Goal: Find contact information: Obtain details needed to contact an individual or organization

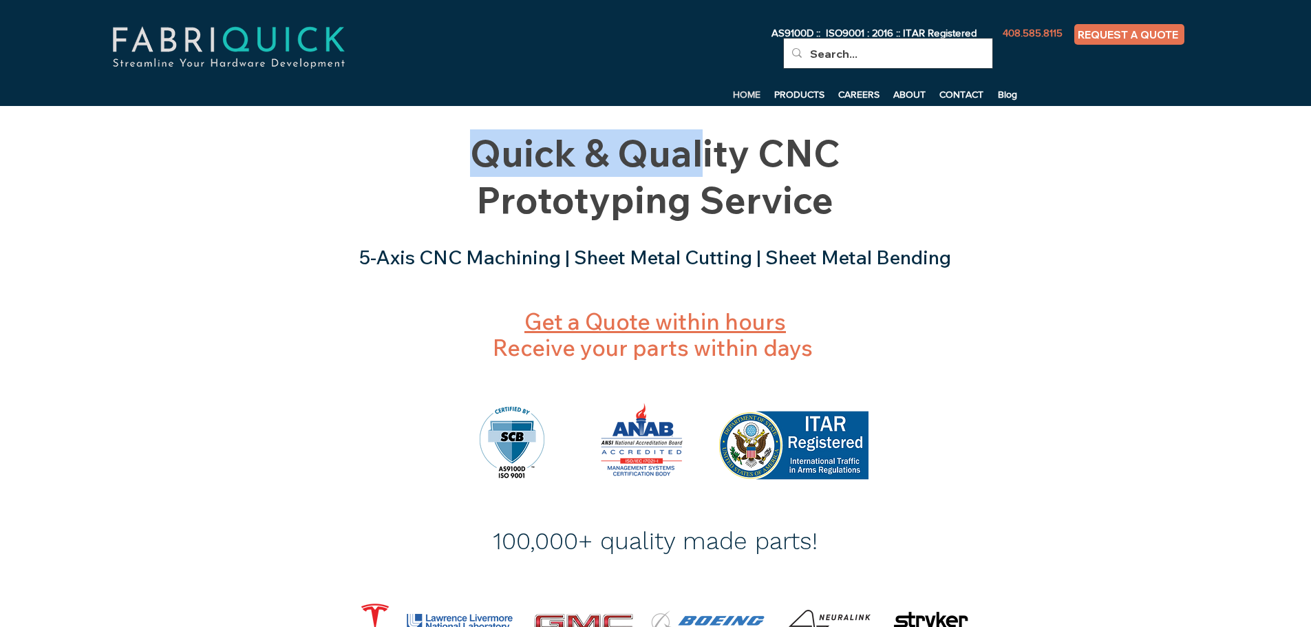
drag, startPoint x: 473, startPoint y: 151, endPoint x: 702, endPoint y: 158, distance: 228.5
click at [702, 158] on span "Quick & Quality CNC Prototyping Service" at bounding box center [655, 176] width 370 height 94
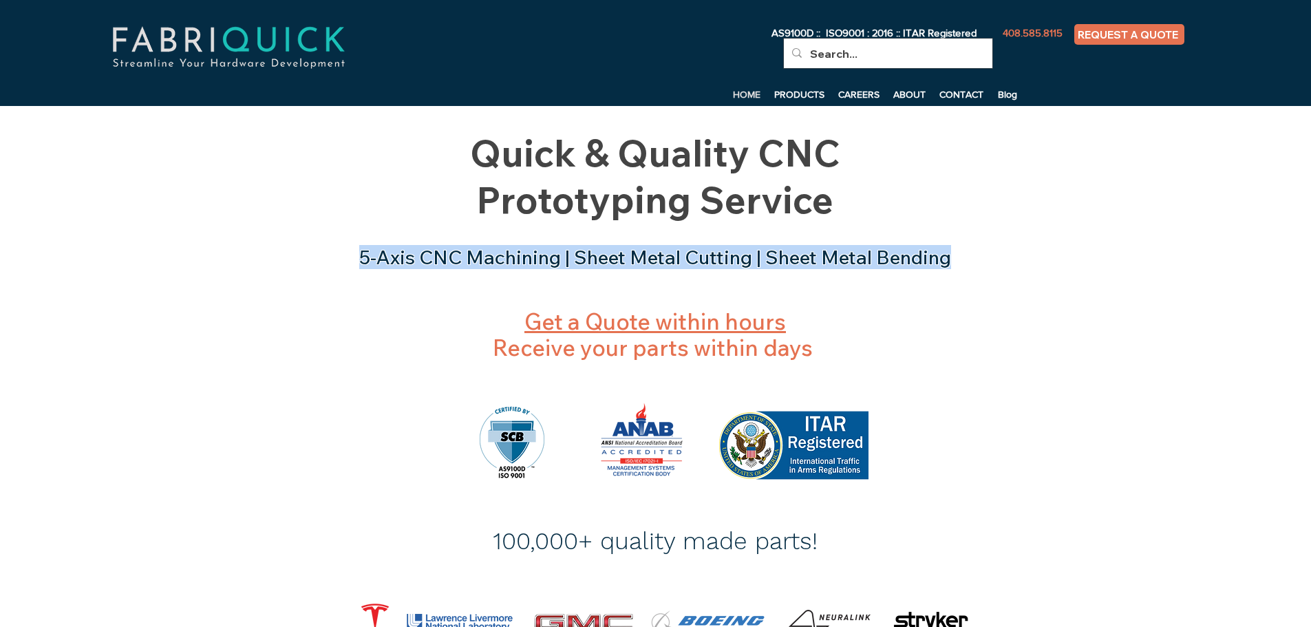
drag, startPoint x: 354, startPoint y: 257, endPoint x: 953, endPoint y: 266, distance: 599.4
click at [953, 266] on h3 "5-Axis CNC Machining | Sheet Metal Cutting | Sheet Metal Bending" at bounding box center [655, 257] width 645 height 23
copy span "5-Axis CNC Machining | Sheet Metal Cutting | Sheet Metal Bending"
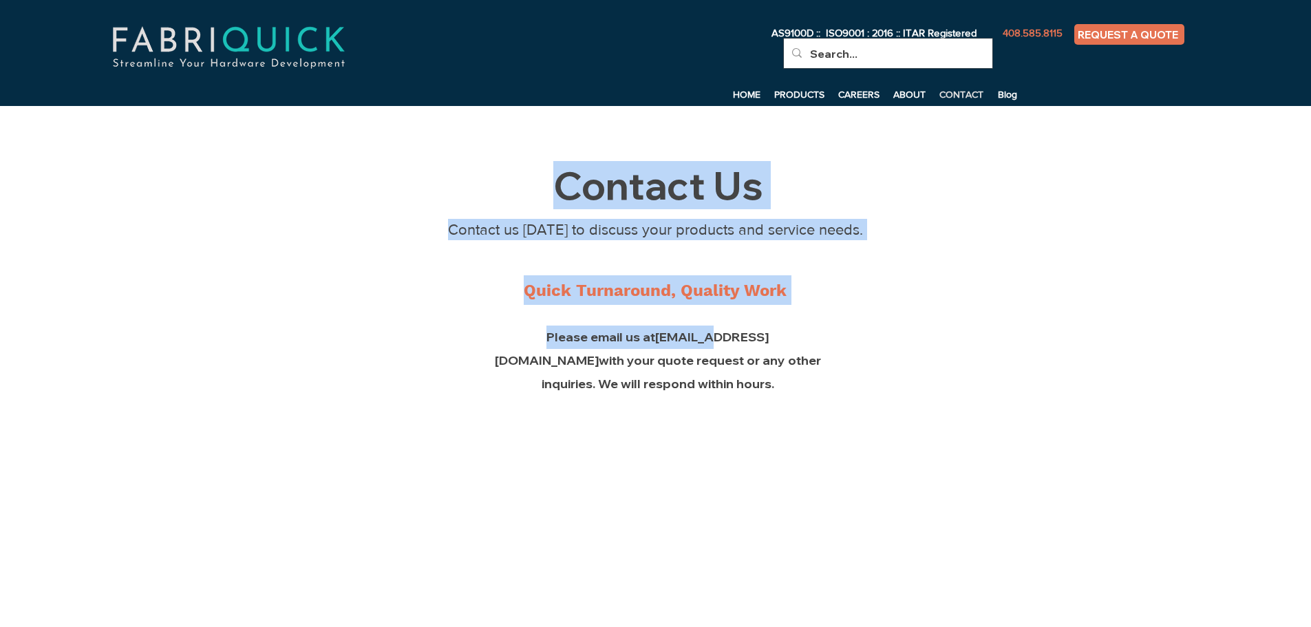
drag, startPoint x: 597, startPoint y: 322, endPoint x: 722, endPoint y: 328, distance: 125.3
click at [652, 328] on section "Contact Us Contact us [DATE] to discuss your products and service needs. Quick …" at bounding box center [655, 541] width 1311 height 871
click at [869, 338] on div "main content" at bounding box center [655, 541] width 1311 height 871
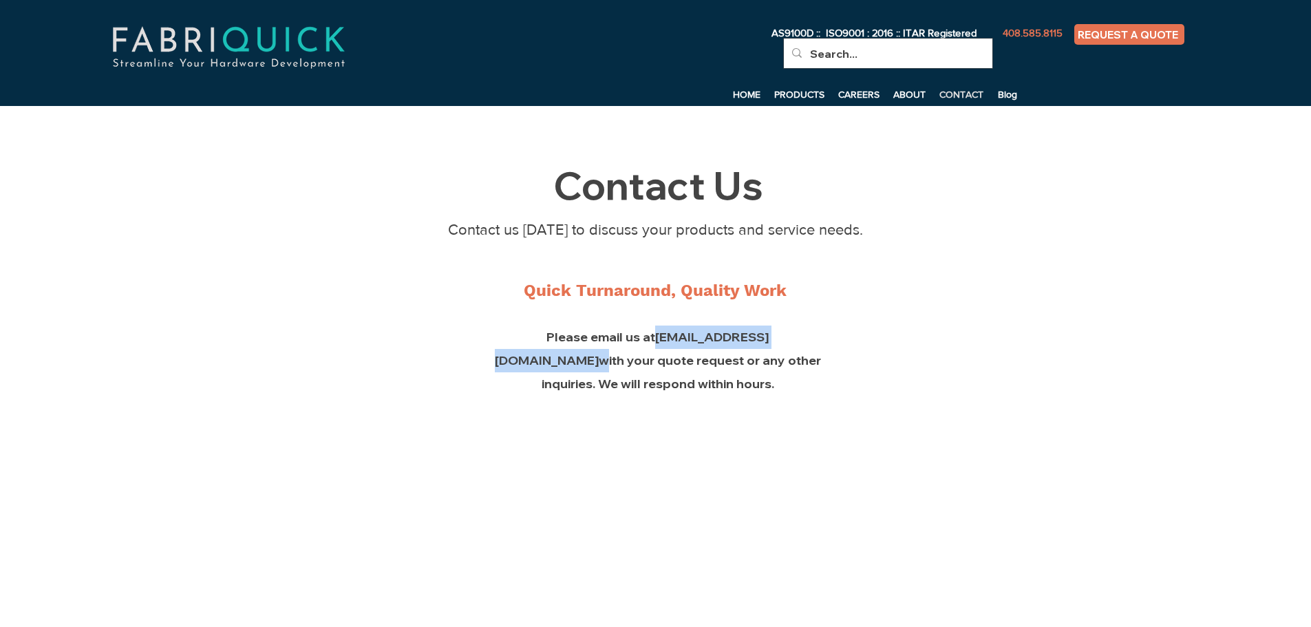
drag, startPoint x: 733, startPoint y: 336, endPoint x: 599, endPoint y: 334, distance: 134.2
click at [599, 334] on span "Please email us at [EMAIL_ADDRESS][DOMAIN_NAME] with your quote request or any …" at bounding box center [658, 360] width 326 height 63
copy span "[EMAIL_ADDRESS][DOMAIN_NAME]"
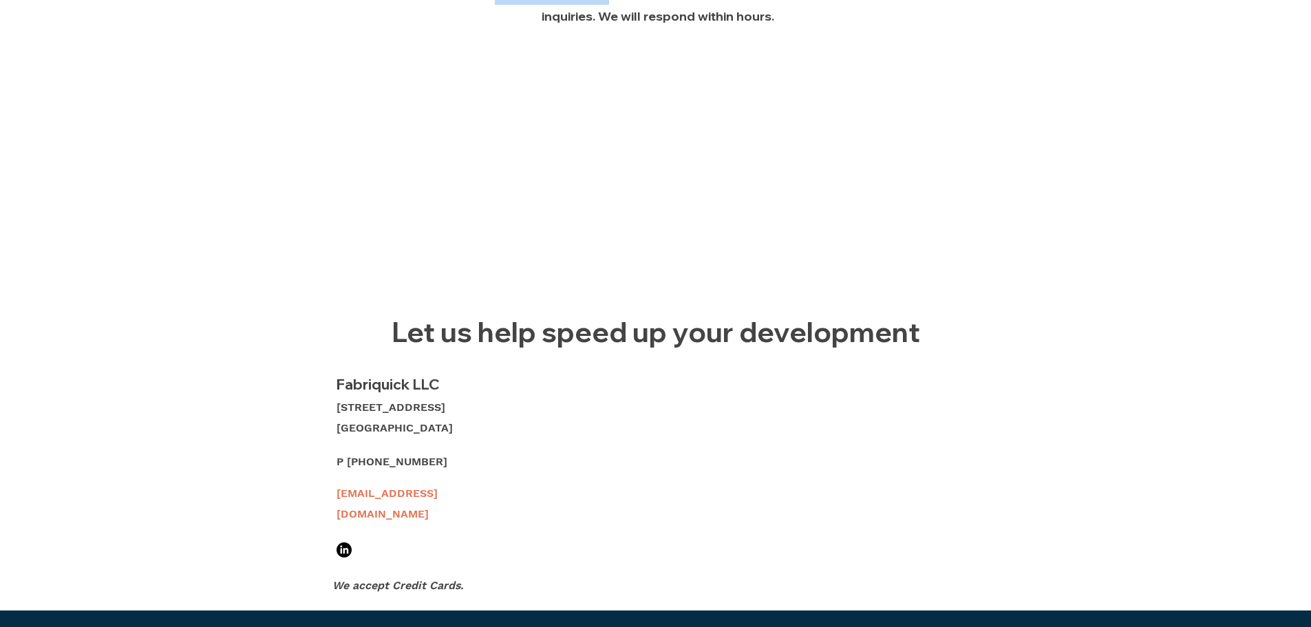
scroll to position [413, 0]
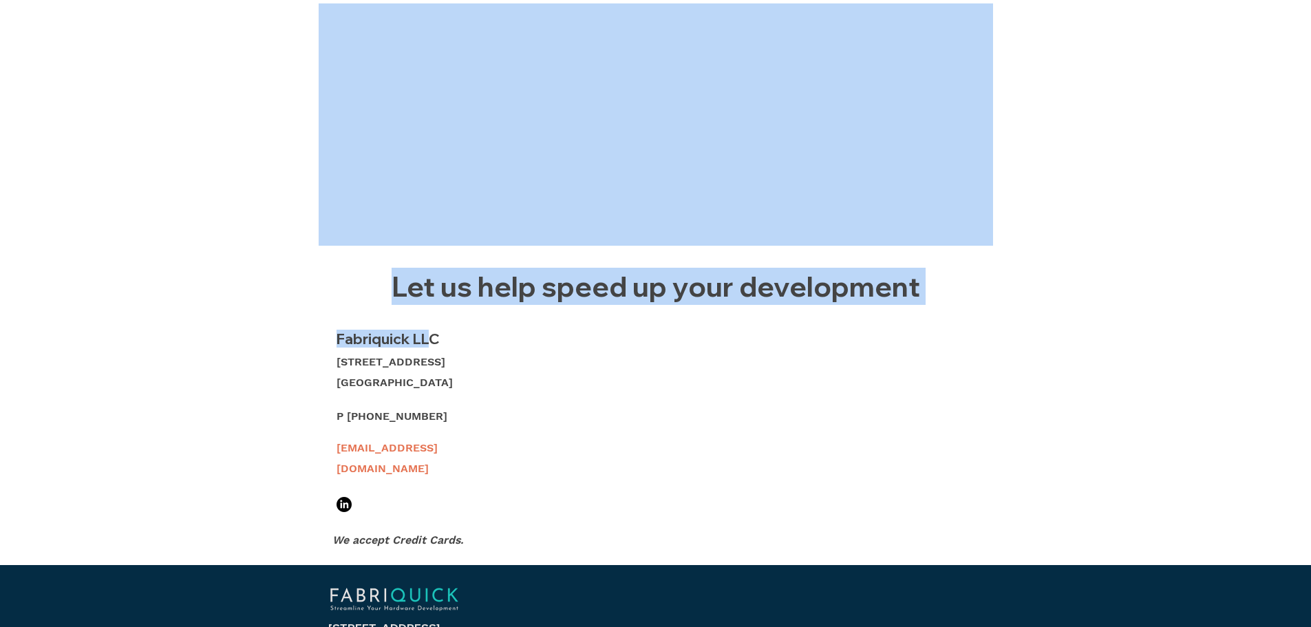
drag, startPoint x: 337, startPoint y: 339, endPoint x: 435, endPoint y: 339, distance: 97.7
click at [431, 338] on section "Contact Us Contact us [DATE] to discuss your products and service needs. Quick …" at bounding box center [655, 128] width 1311 height 871
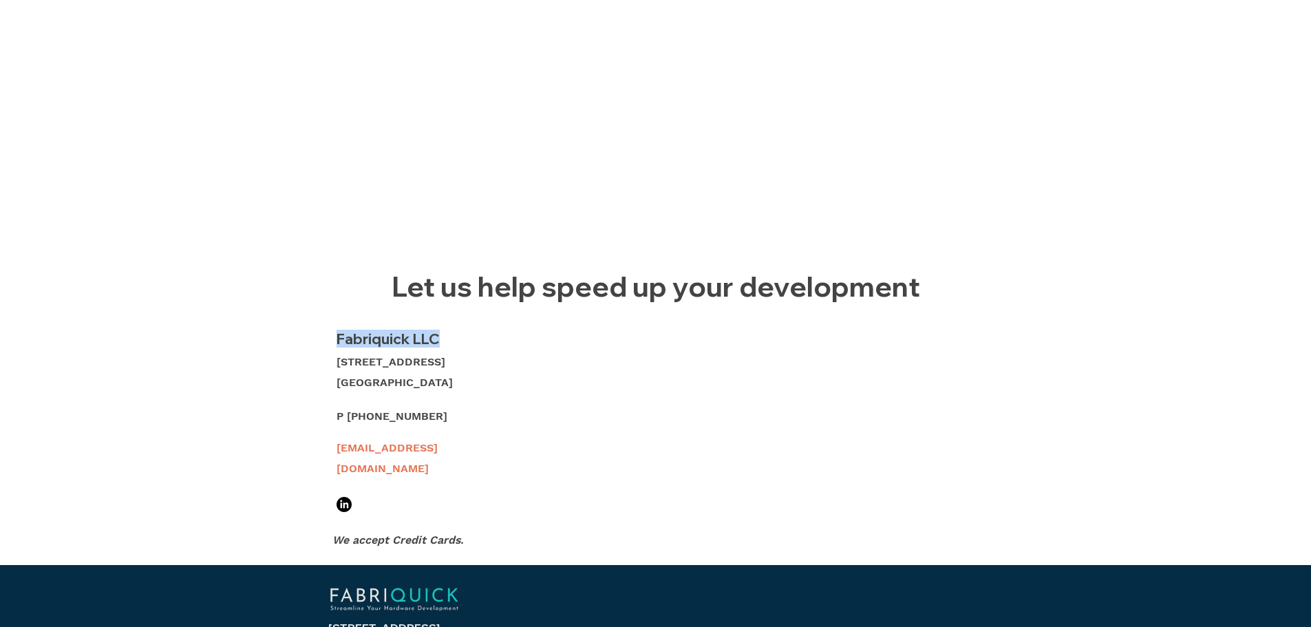
drag, startPoint x: 440, startPoint y: 340, endPoint x: 339, endPoint y: 341, distance: 101.1
click at [339, 341] on span "Fabriquick LLC" at bounding box center [387, 339] width 103 height 18
copy span "Fabriquick LLC"
drag, startPoint x: 433, startPoint y: 381, endPoint x: 394, endPoint y: 242, distance: 145.1
click at [338, 363] on div "[STREET_ADDRESS] [GEOGRAPHIC_DATA]" at bounding box center [421, 372] width 170 height 41
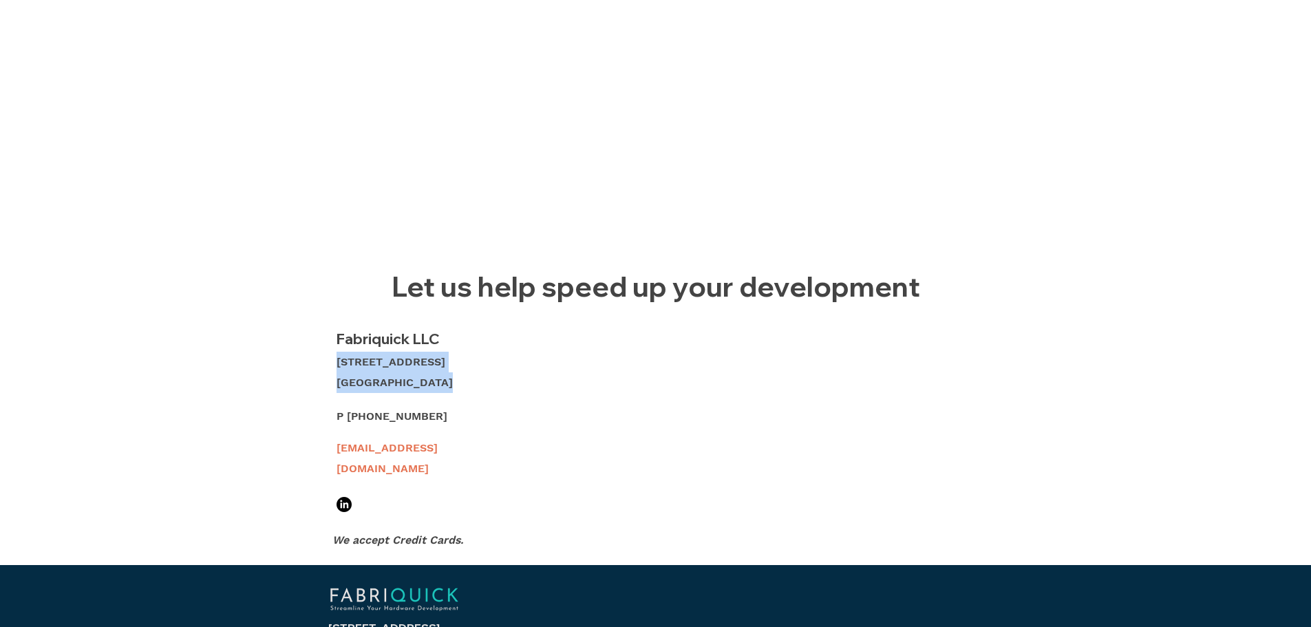
copy div "[STREET_ADDRESS] [GEOGRAPHIC_DATA]"
drag, startPoint x: 426, startPoint y: 414, endPoint x: 348, endPoint y: 416, distance: 77.8
click at [348, 416] on p "P [PHONE_NUMBER]" at bounding box center [424, 416] width 177 height 21
copy span "[PHONE_NUMBER]"
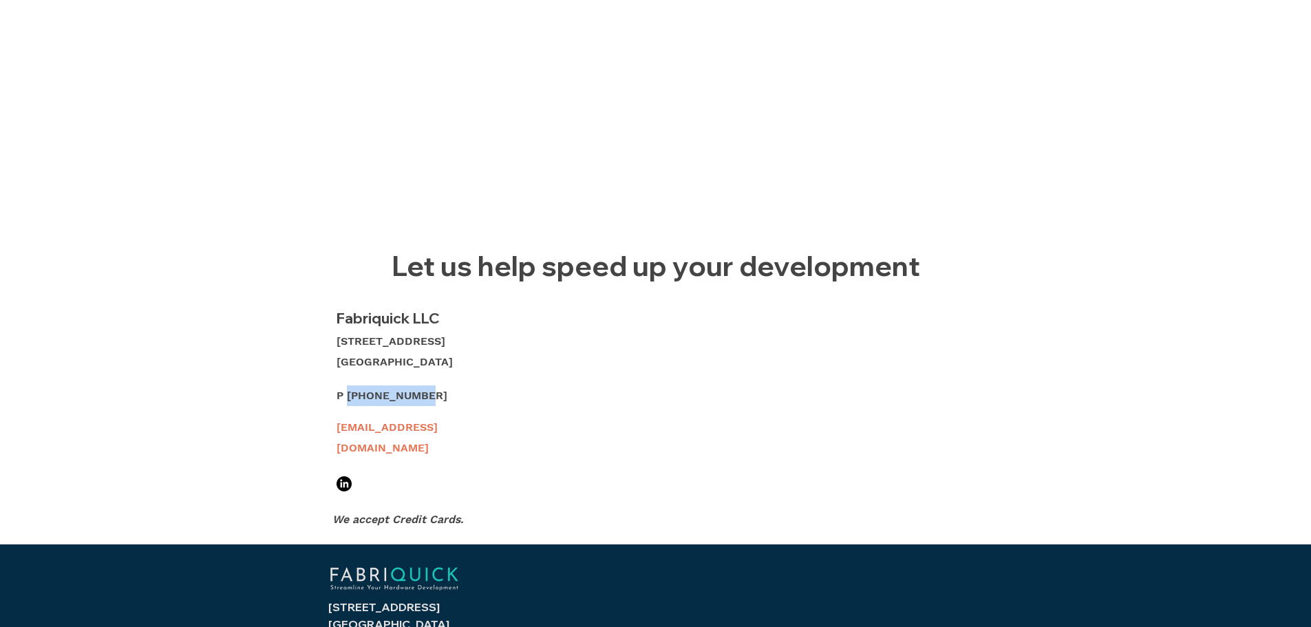
scroll to position [499, 0]
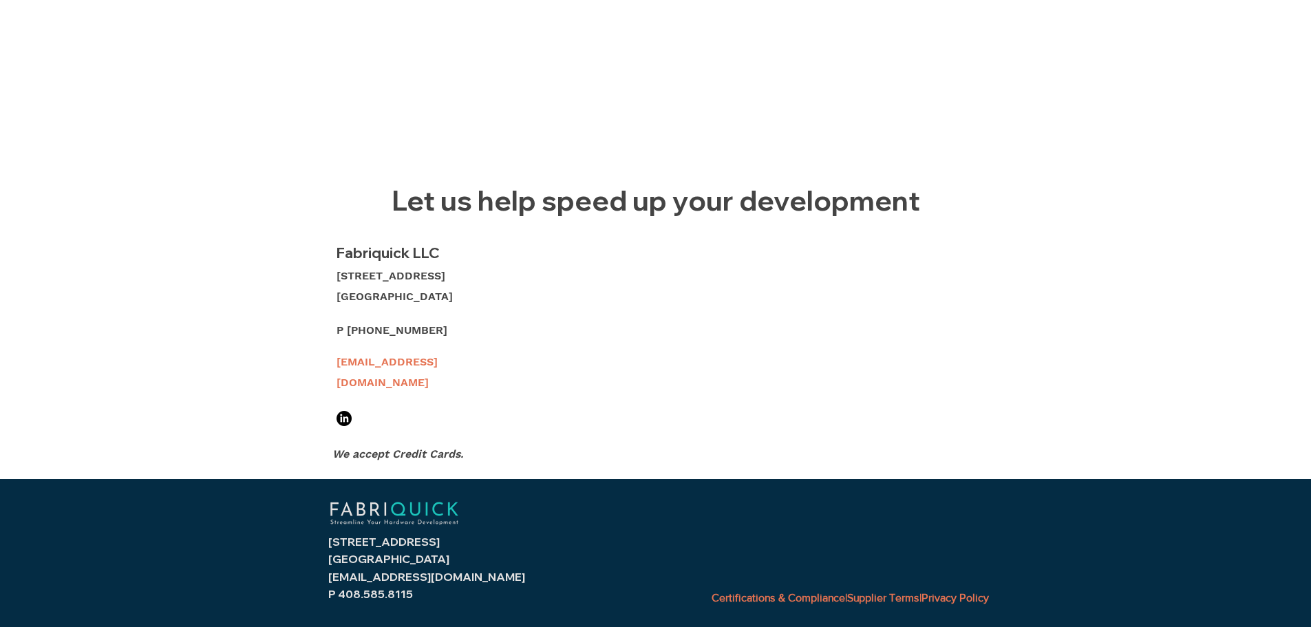
click at [537, 285] on div "main content" at bounding box center [655, 42] width 1311 height 871
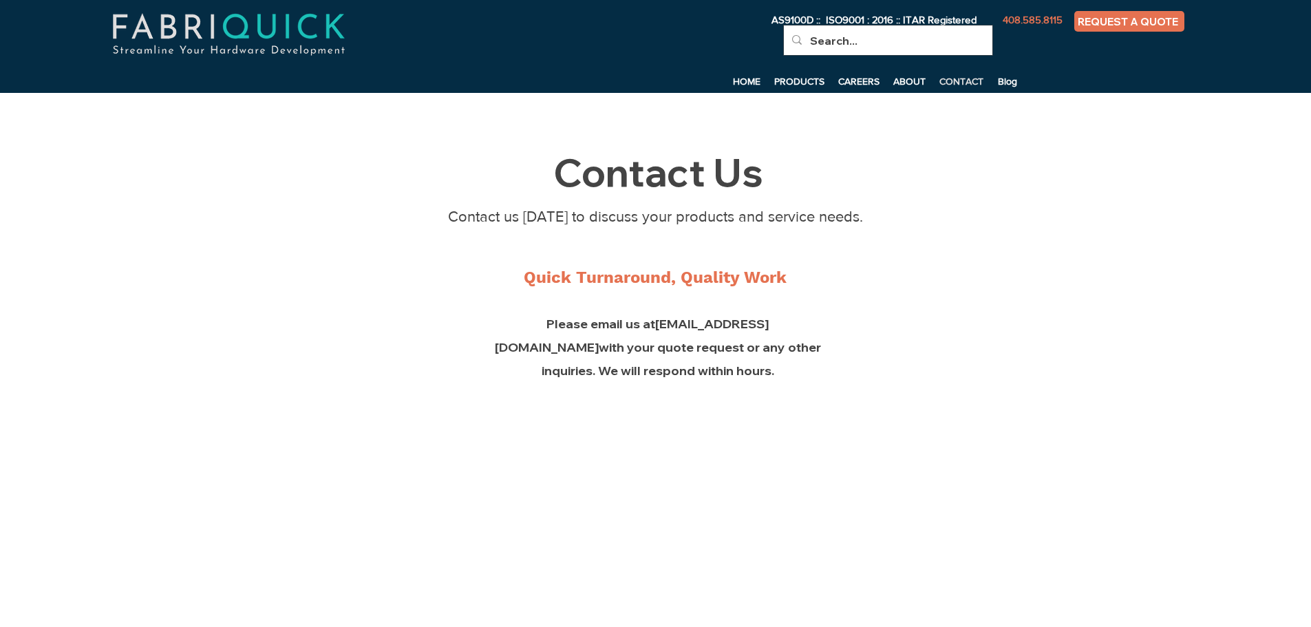
scroll to position [0, 0]
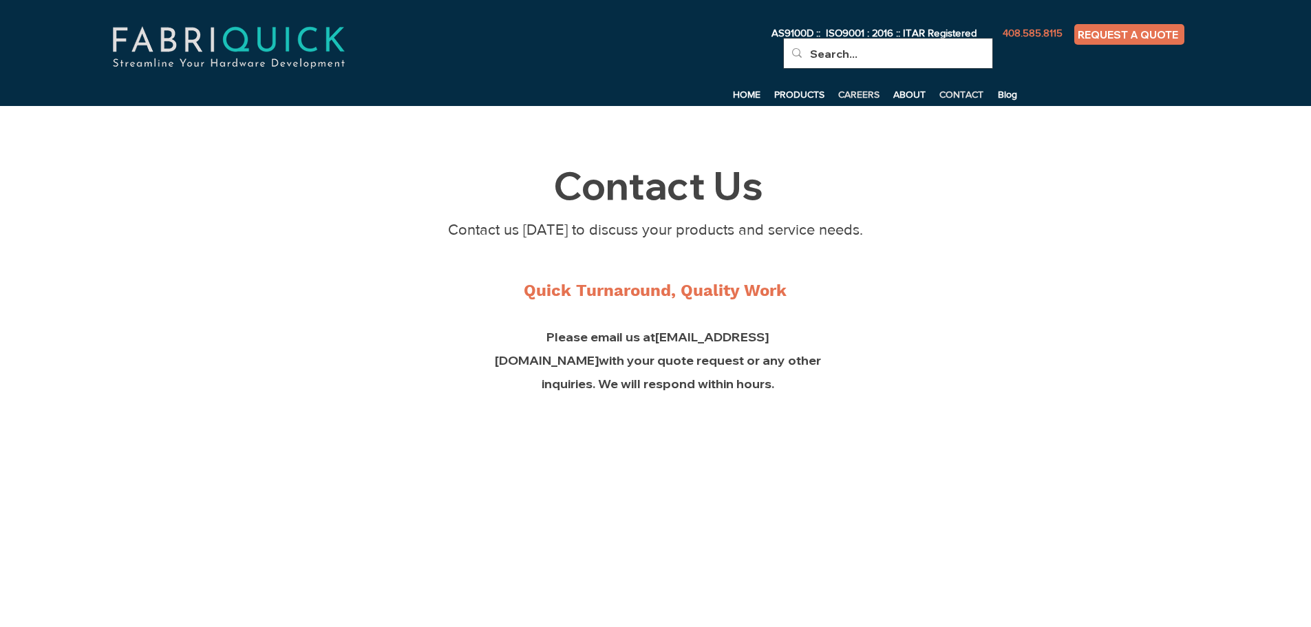
click at [861, 92] on p "CAREERS" at bounding box center [858, 94] width 55 height 21
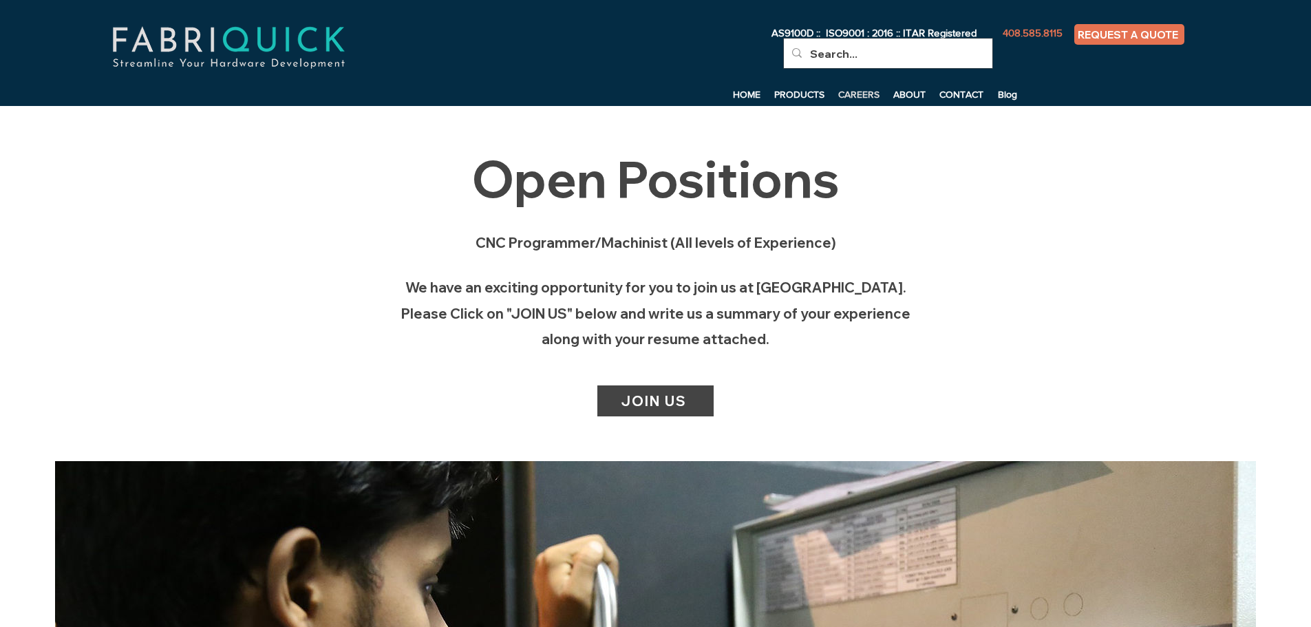
click at [869, 92] on p "CAREERS" at bounding box center [858, 94] width 55 height 21
